Goal: Task Accomplishment & Management: Manage account settings

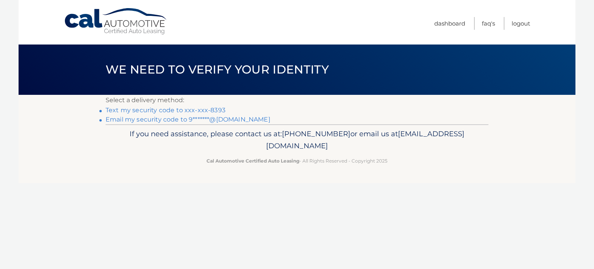
click at [215, 109] on link "Text my security code to xxx-xxx-8393" at bounding box center [166, 109] width 120 height 7
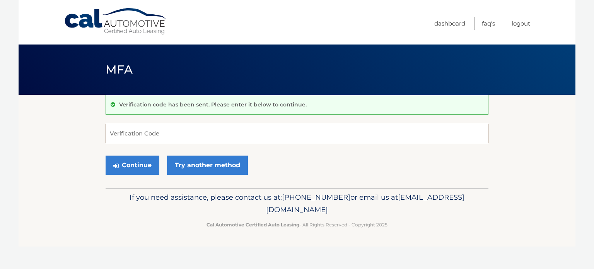
click at [169, 133] on input "Verification Code" at bounding box center [297, 133] width 383 height 19
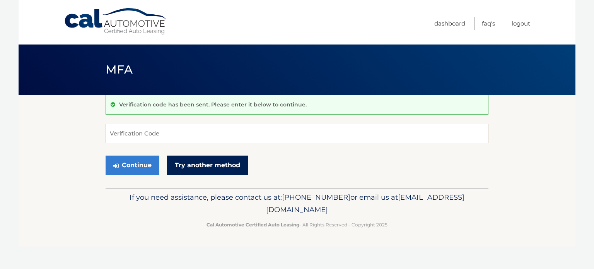
click at [211, 164] on link "Try another method" at bounding box center [207, 164] width 81 height 19
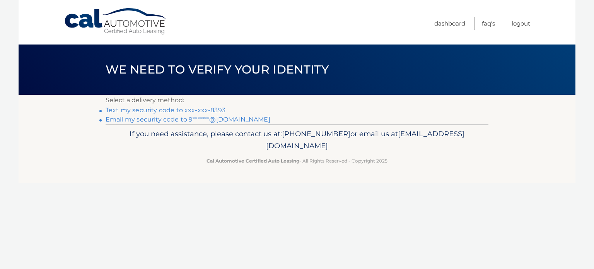
click at [172, 119] on link "Email my security code to 9*******@[DOMAIN_NAME]" at bounding box center [188, 119] width 165 height 7
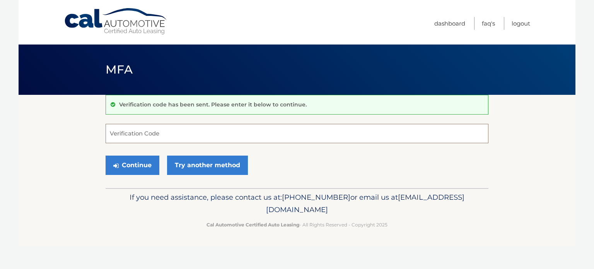
click at [135, 132] on input "Verification Code" at bounding box center [297, 133] width 383 height 19
type input "937670"
click at [132, 165] on button "Continue" at bounding box center [133, 164] width 54 height 19
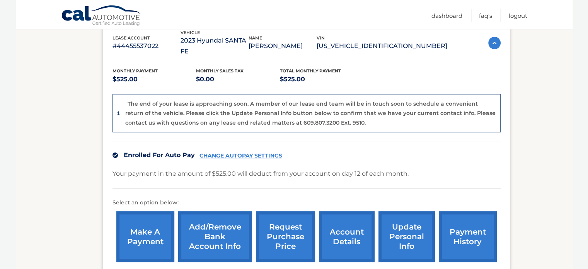
scroll to position [155, 0]
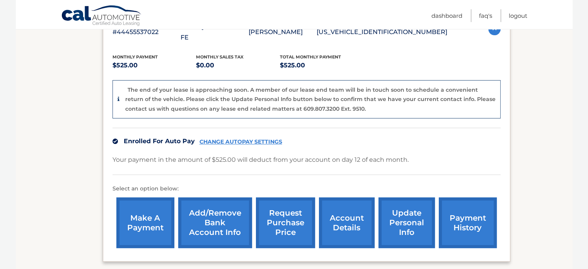
click at [355, 206] on link "account details" at bounding box center [347, 222] width 56 height 51
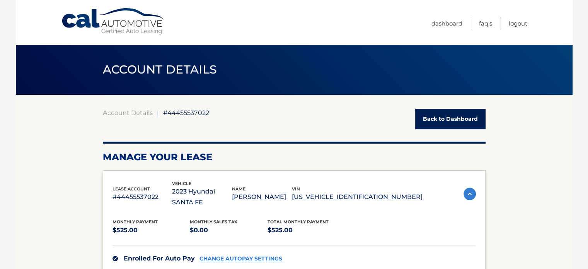
click at [448, 117] on link "Back to Dashboard" at bounding box center [450, 119] width 70 height 20
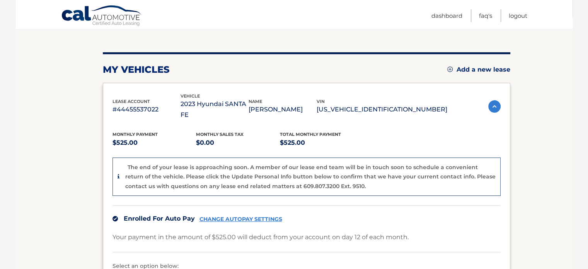
scroll to position [116, 0]
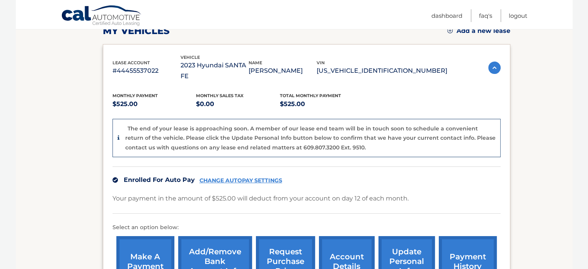
click at [469, 246] on link "payment history" at bounding box center [468, 261] width 58 height 51
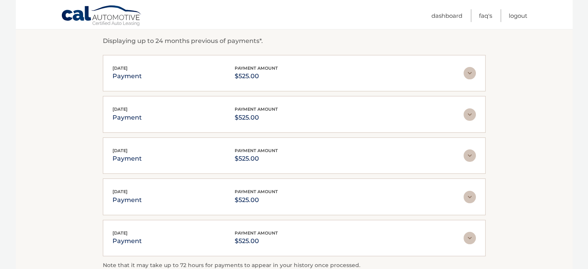
scroll to position [121, 0]
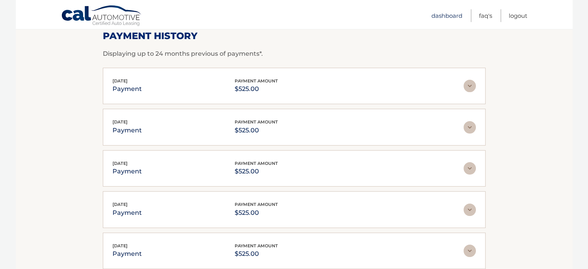
click at [437, 12] on link "Dashboard" at bounding box center [446, 15] width 31 height 13
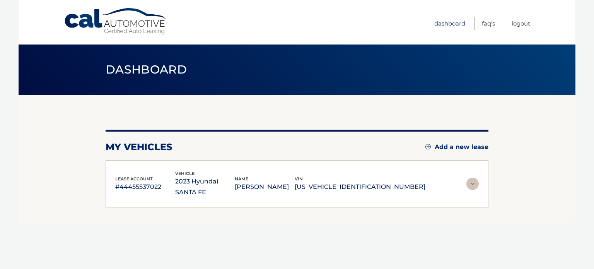
click at [446, 22] on link "Dashboard" at bounding box center [449, 23] width 31 height 13
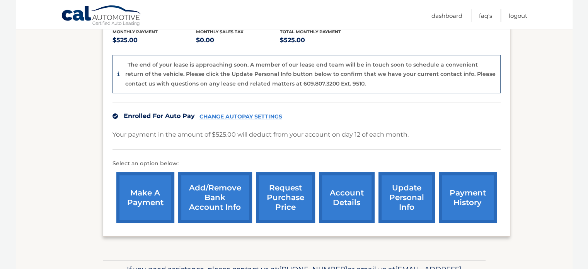
scroll to position [193, 0]
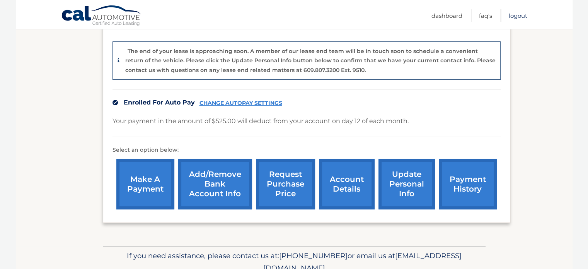
click at [514, 16] on link "Logout" at bounding box center [518, 15] width 19 height 13
